Goal: Task Accomplishment & Management: Use online tool/utility

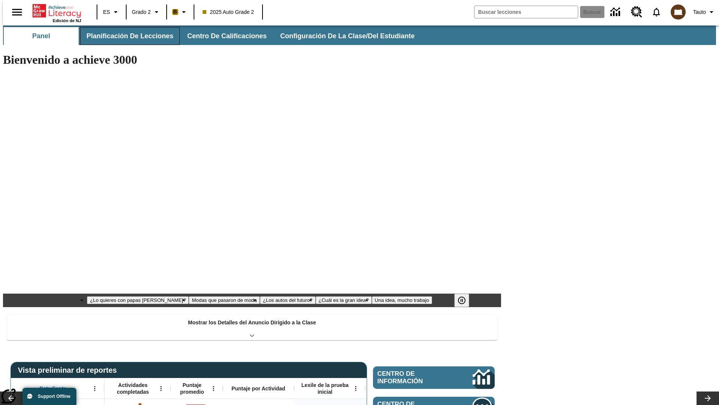
click at [126, 36] on button "Planificación de lecciones" at bounding box center [130, 36] width 100 height 18
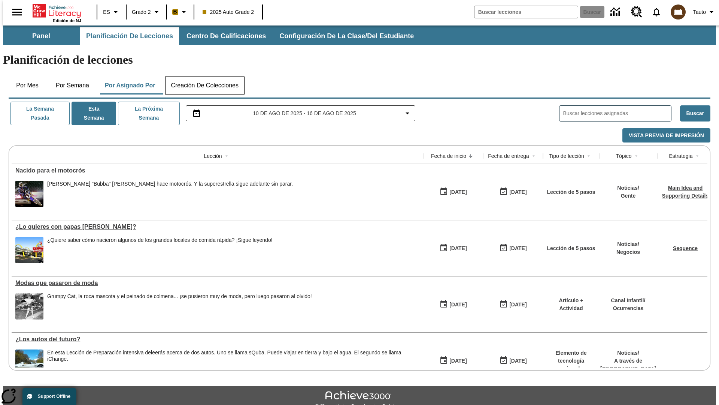
click at [205, 76] on button "Creación de colecciones" at bounding box center [205, 85] width 80 height 18
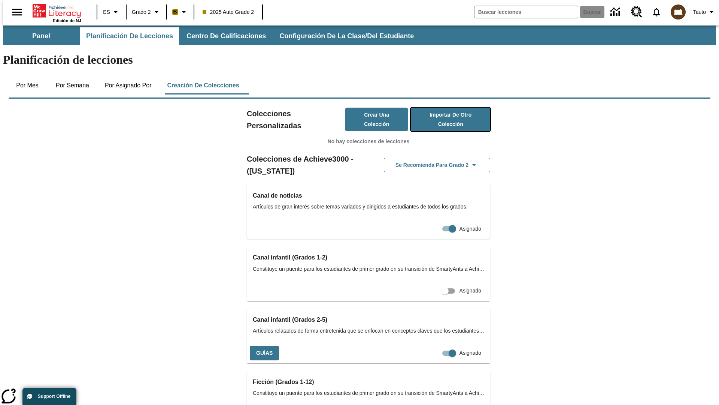
click at [440, 108] on button "Importar de otro Colección" at bounding box center [450, 120] width 79 height 24
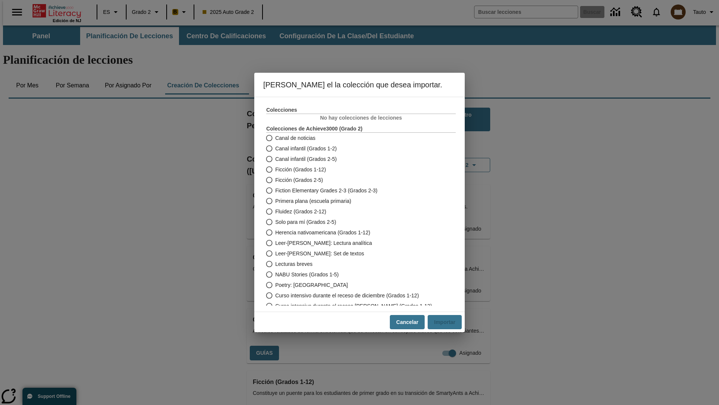
click at [356, 190] on span "Fiction Elementary Grades 2-3 (Grados 2-3)" at bounding box center [326, 191] width 102 height 8
click at [275, 190] on input "Fiction Elementary Grades 2-3 (Grados 2-3)" at bounding box center [268, 190] width 13 height 10
radio input "true"
click at [448, 322] on button "Importar" at bounding box center [445, 322] width 34 height 15
